Goal: Find specific page/section: Find specific page/section

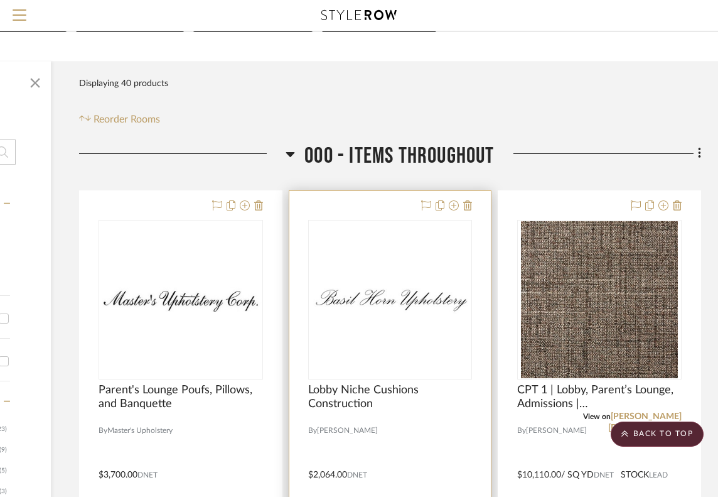
scroll to position [0, 185]
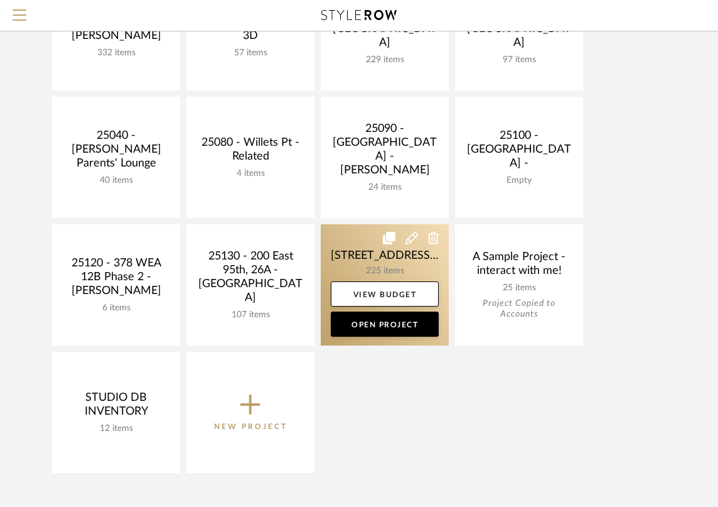
scroll to position [718, 0]
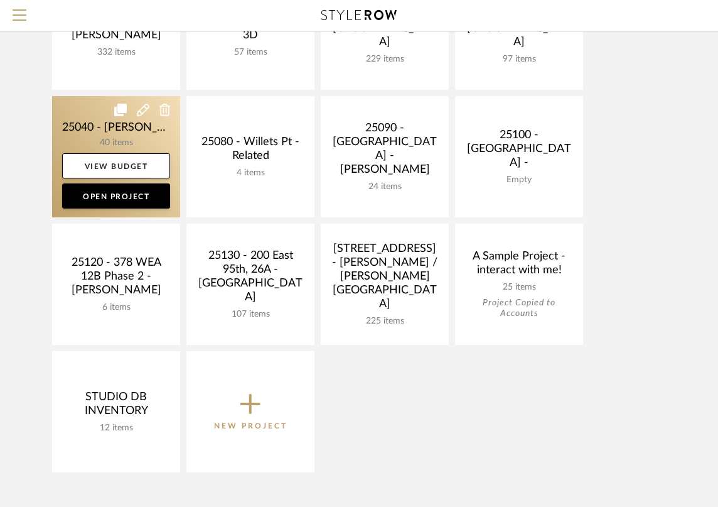
click at [140, 136] on link at bounding box center [116, 156] width 128 height 121
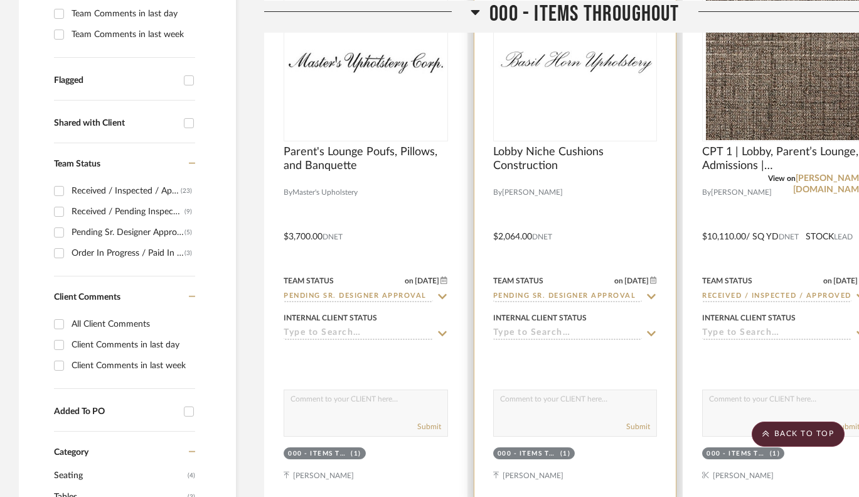
scroll to position [389, 0]
